Goal: Task Accomplishment & Management: Use online tool/utility

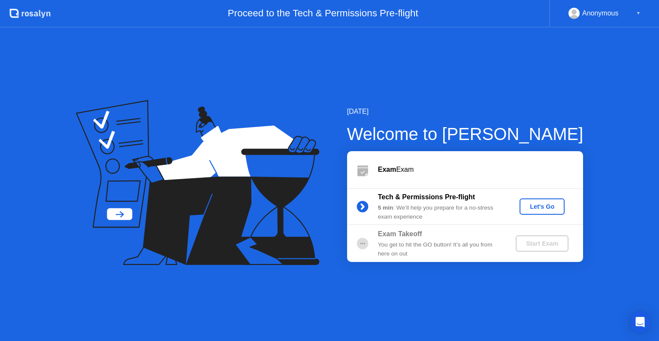
click at [547, 204] on div "Let's Go" at bounding box center [542, 206] width 38 height 7
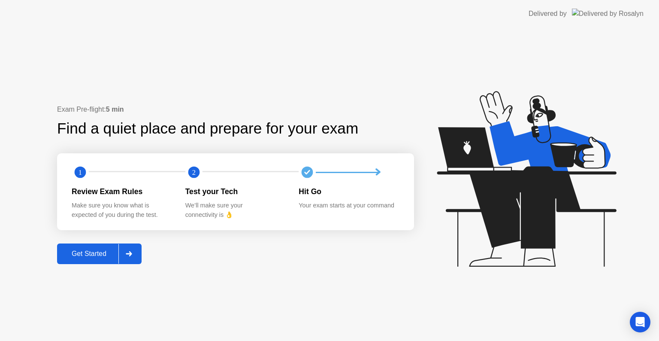
click at [103, 255] on div "Get Started" at bounding box center [89, 254] width 59 height 8
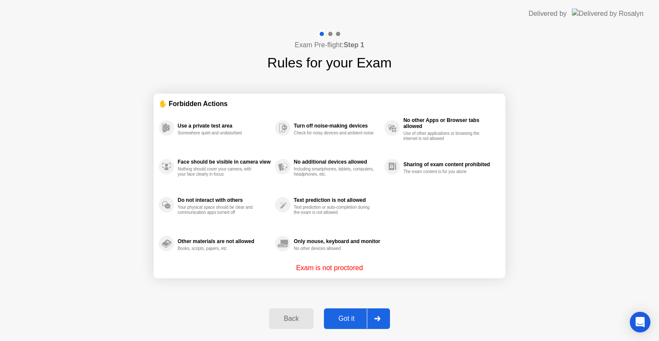
click at [358, 314] on div "Got it" at bounding box center [347, 318] width 40 height 8
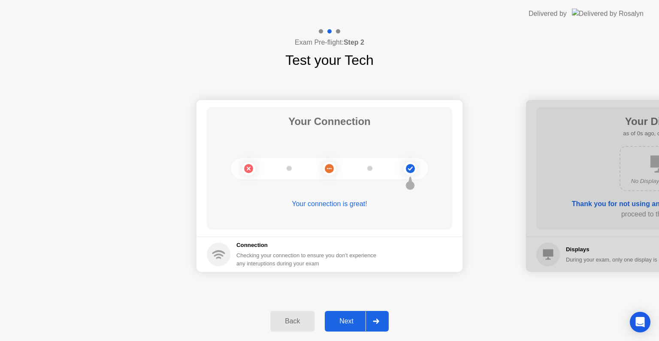
click at [357, 321] on div "Next" at bounding box center [346, 321] width 38 height 8
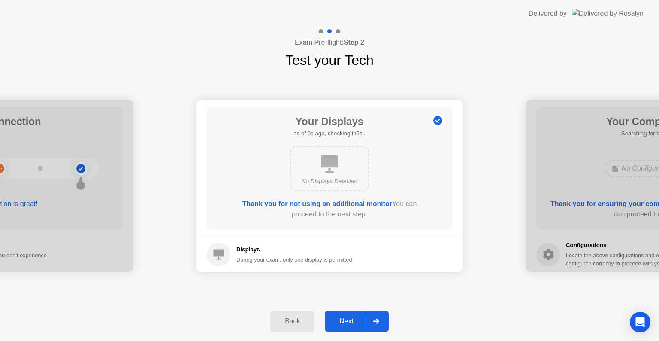
click at [357, 321] on div "Next" at bounding box center [346, 321] width 38 height 8
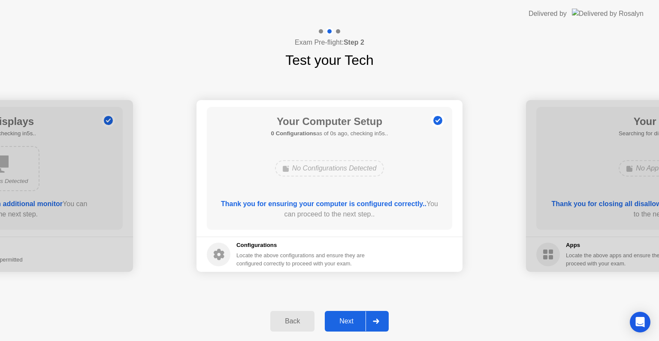
click at [357, 321] on div "Next" at bounding box center [346, 321] width 38 height 8
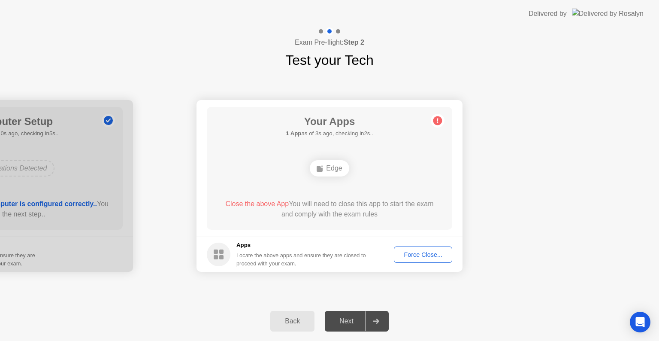
click at [411, 255] on div "Force Close..." at bounding box center [423, 254] width 52 height 7
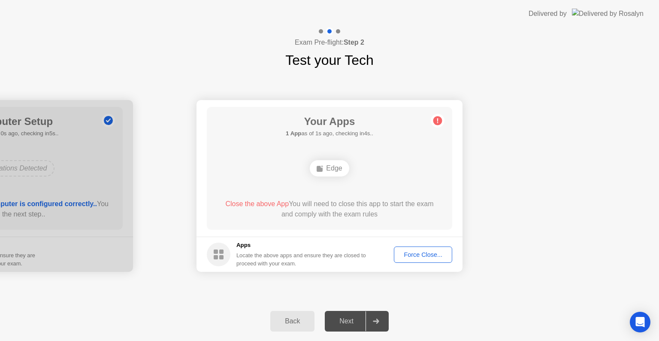
click at [353, 321] on div "Next" at bounding box center [346, 321] width 38 height 8
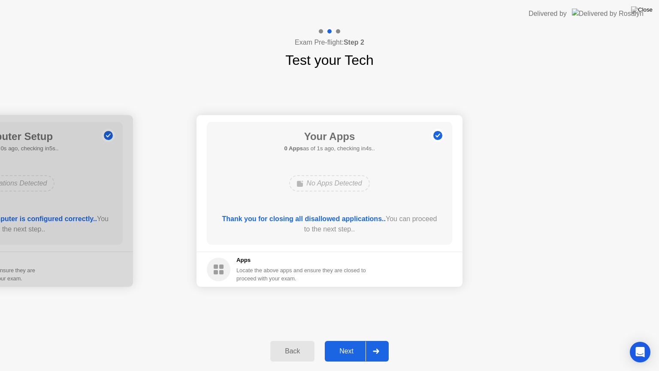
click at [341, 340] on div "Next" at bounding box center [346, 351] width 38 height 8
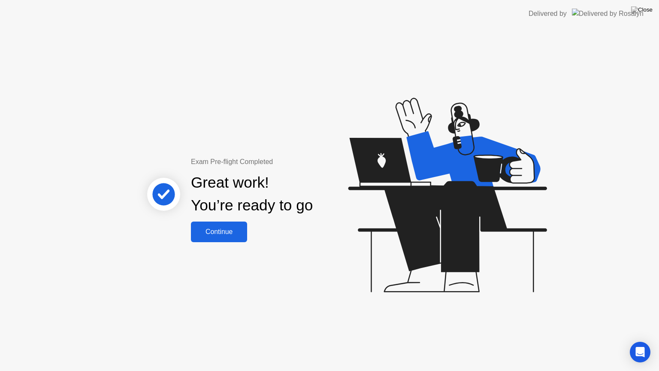
click at [231, 225] on button "Continue" at bounding box center [219, 231] width 56 height 21
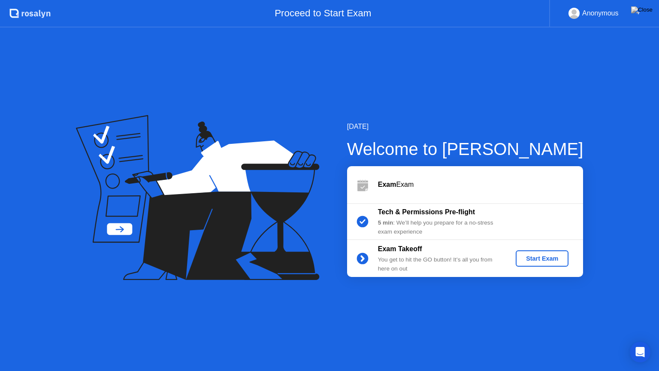
click at [544, 257] on div "Start Exam" at bounding box center [542, 258] width 46 height 7
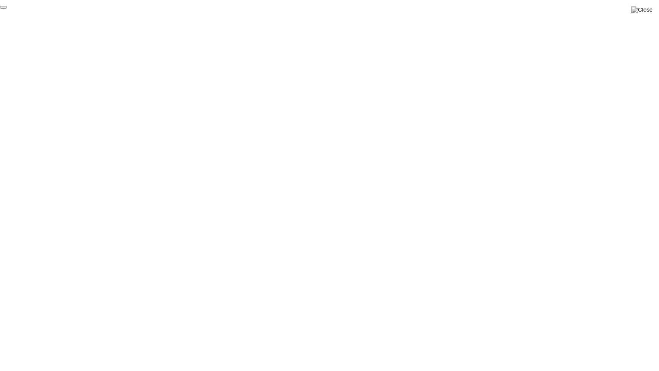
click div "End Proctoring Session"
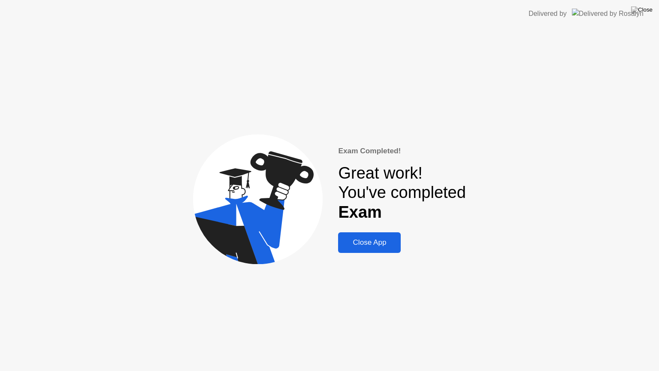
click at [366, 243] on div "Close App" at bounding box center [369, 242] width 57 height 9
